Goal: Navigation & Orientation: Find specific page/section

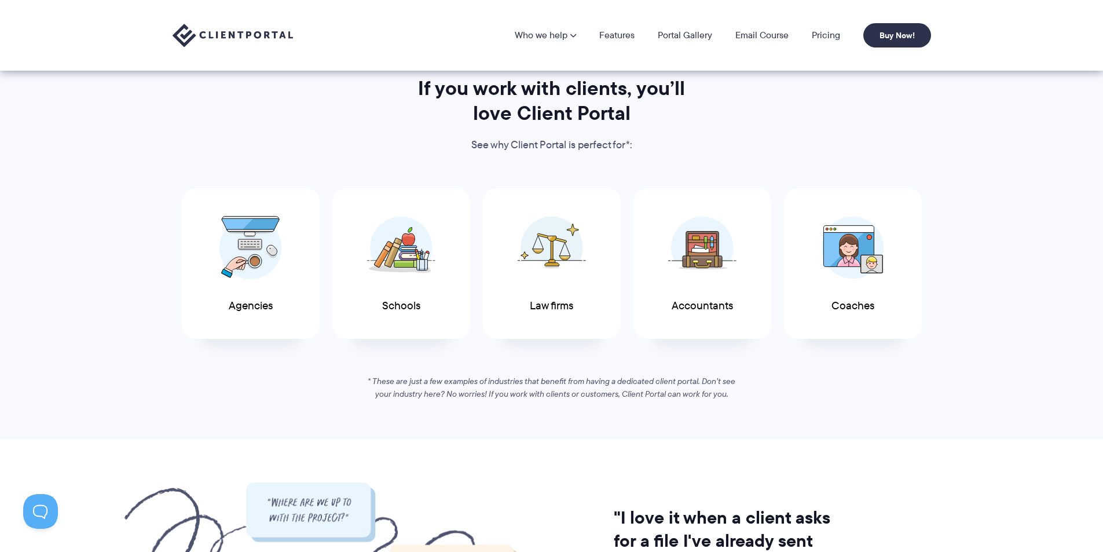
scroll to position [521, 0]
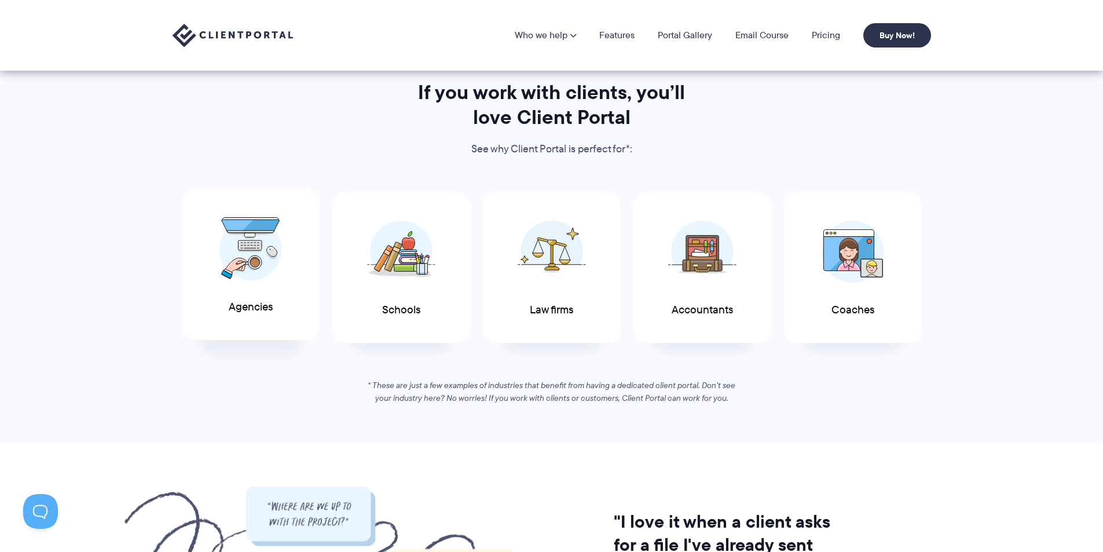
click at [245, 295] on div "Agencies" at bounding box center [251, 264] width 138 height 151
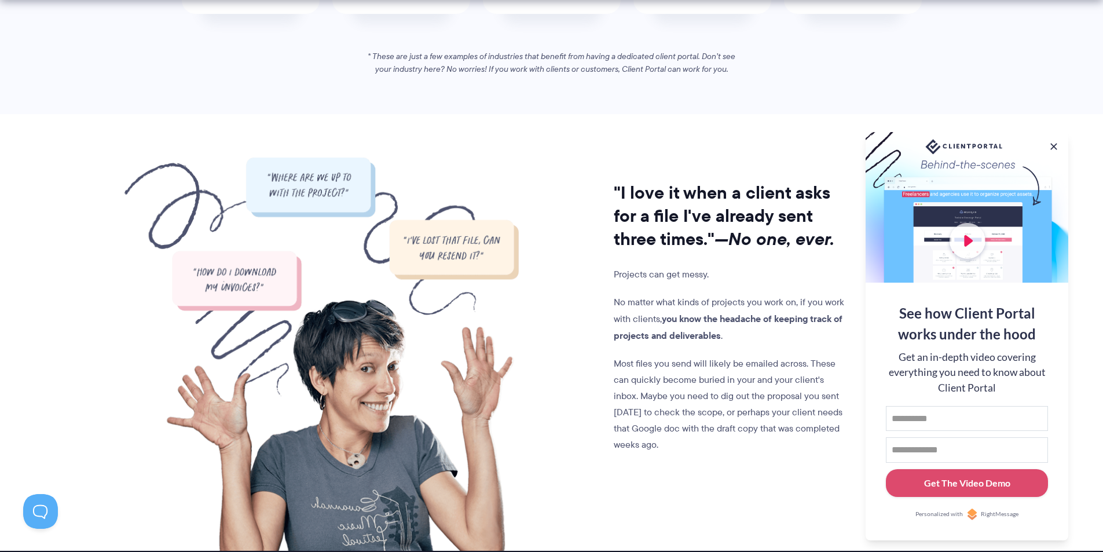
scroll to position [1043, 0]
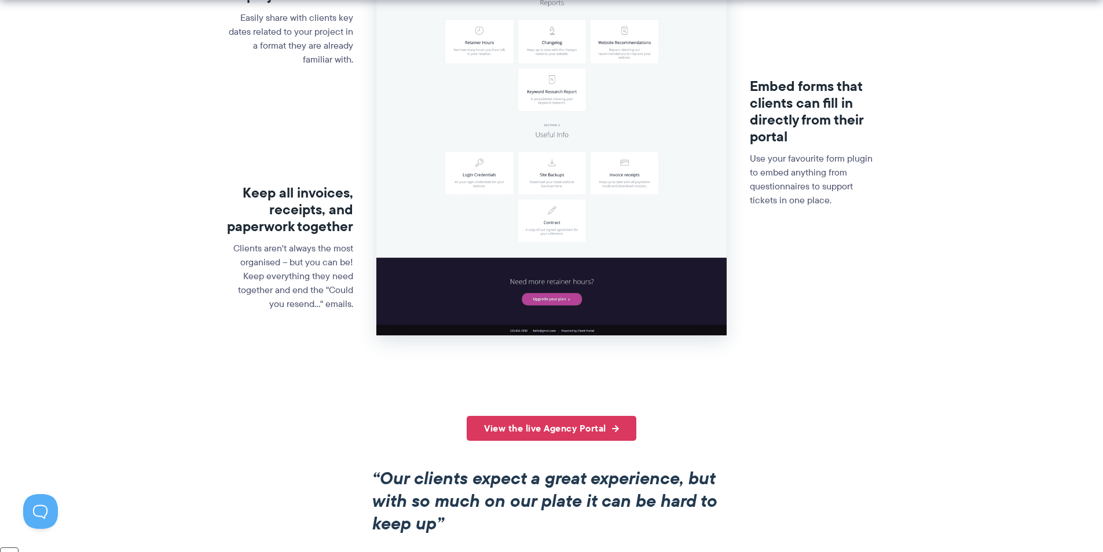
scroll to position [811, 0]
